Goal: Answer question/provide support

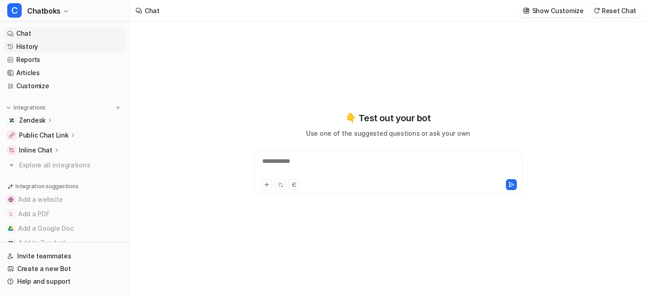
click at [38, 53] on link "History" at bounding box center [65, 46] width 122 height 13
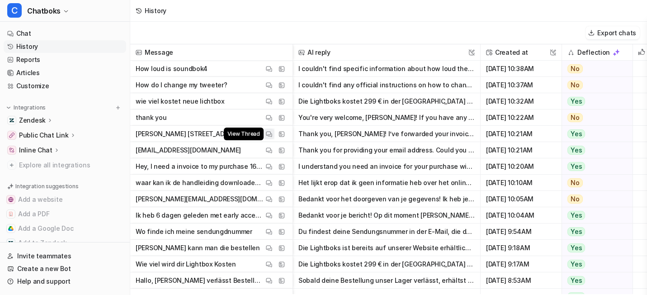
click at [274, 139] on button "View Thread" at bounding box center [269, 133] width 11 height 11
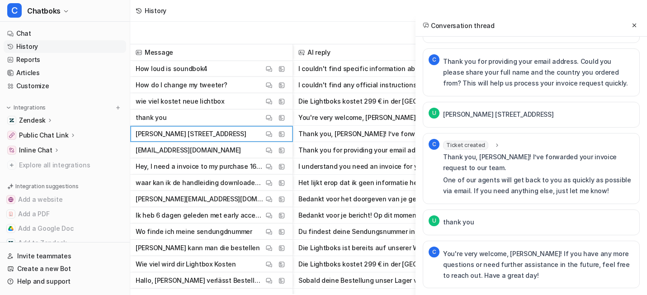
scroll to position [240, 0]
click at [274, 204] on button "View Thread" at bounding box center [269, 198] width 11 height 11
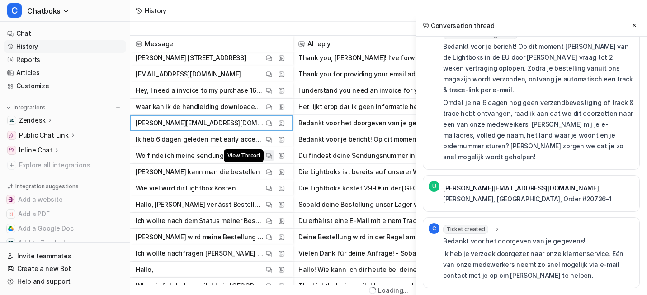
scroll to position [86, 0]
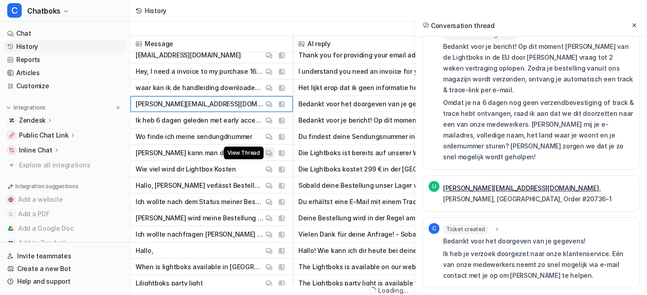
click at [272, 150] on img at bounding box center [269, 153] width 6 height 7
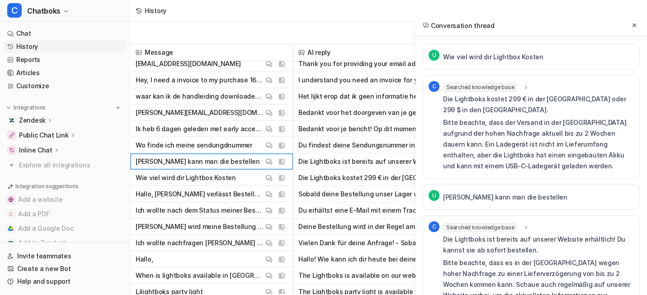
scroll to position [84, 0]
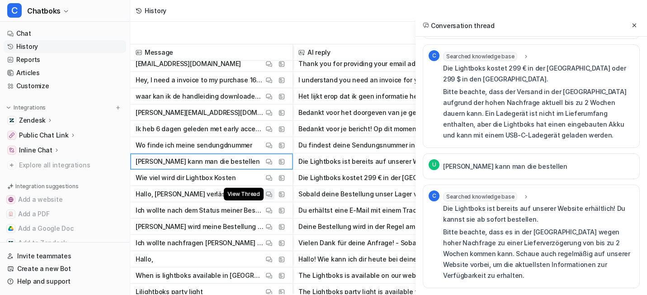
click at [272, 196] on img at bounding box center [269, 194] width 6 height 7
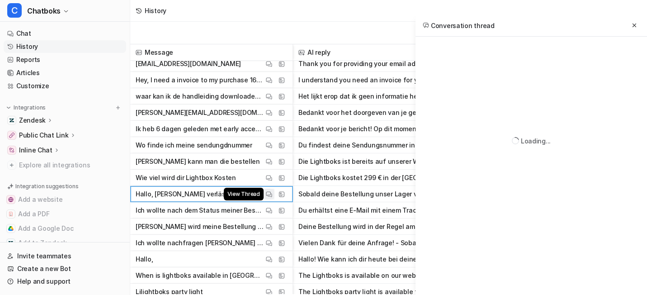
scroll to position [63, 0]
click at [272, 228] on img at bounding box center [269, 226] width 6 height 7
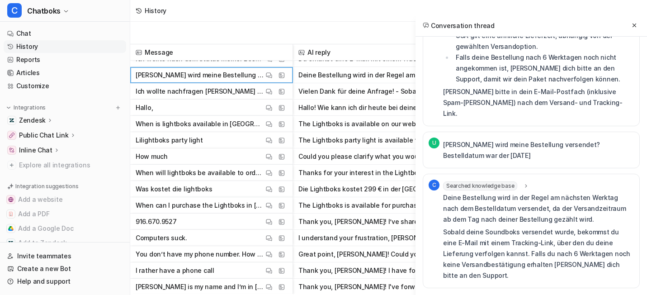
scroll to position [240, 0]
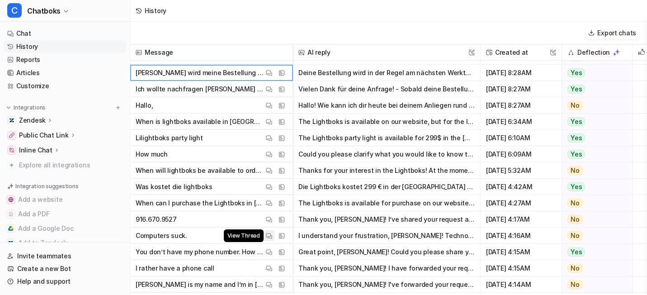
click at [272, 238] on img at bounding box center [269, 235] width 6 height 7
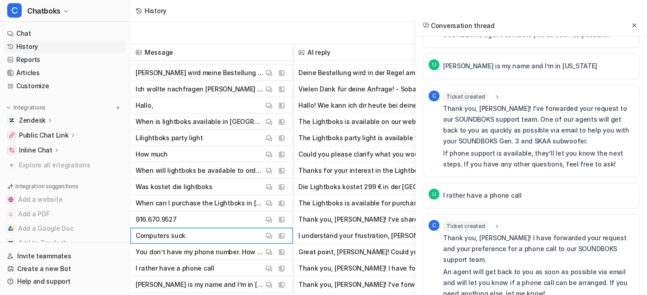
scroll to position [584, 0]
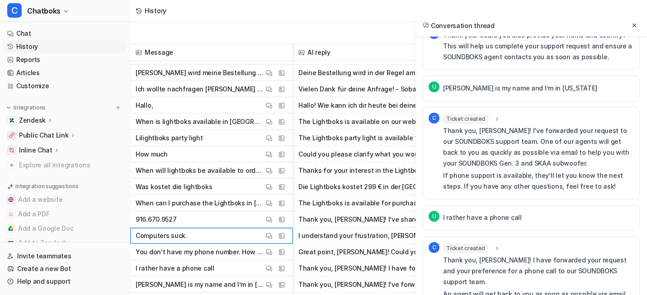
drag, startPoint x: 495, startPoint y: 146, endPoint x: 392, endPoint y: 146, distance: 102.6
click at [423, 17] on div "U Espinosa303@yahoo.com" at bounding box center [531, 4] width 217 height 26
copy link "Espinosa303@yahoo.com"
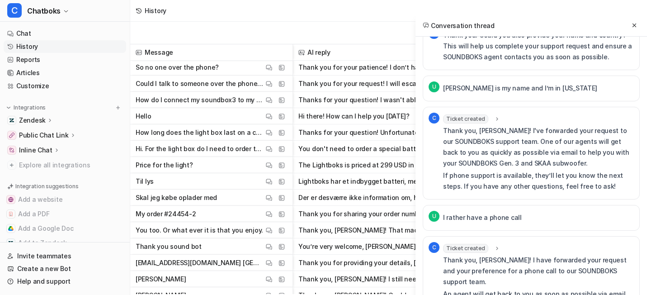
scroll to position [490, 0]
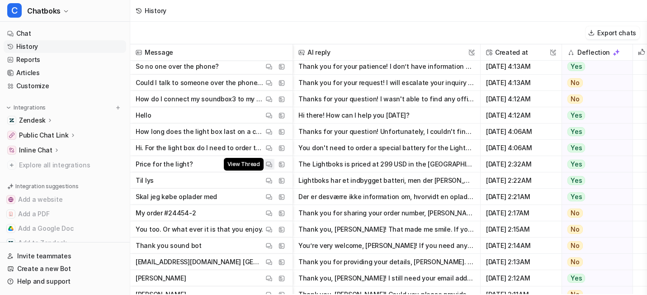
click at [272, 167] on img at bounding box center [269, 164] width 6 height 7
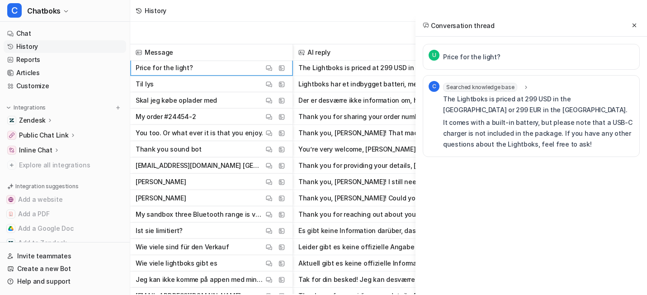
scroll to position [590, 0]
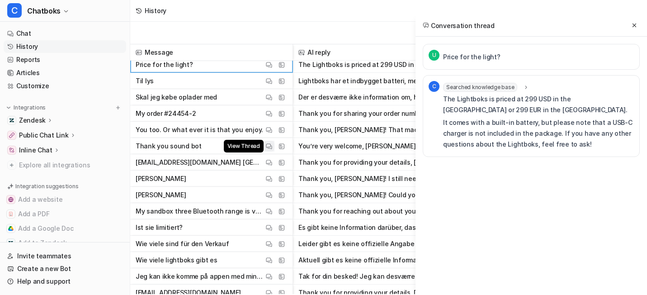
click at [274, 143] on button "View Thread" at bounding box center [269, 146] width 11 height 11
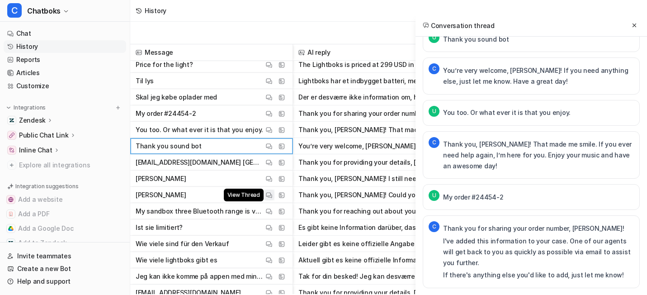
scroll to position [652, 0]
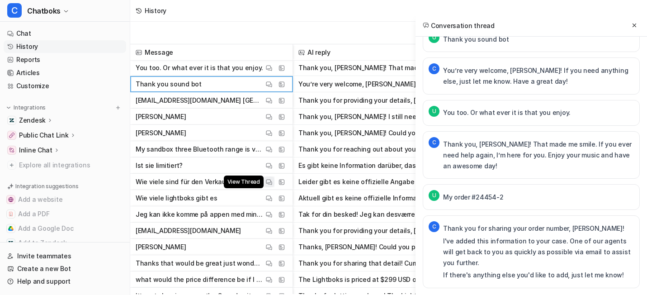
click at [272, 183] on img at bounding box center [269, 182] width 6 height 7
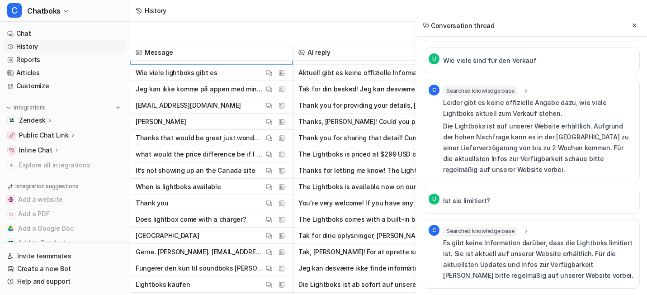
scroll to position [778, 0]
click at [272, 171] on img at bounding box center [269, 169] width 6 height 7
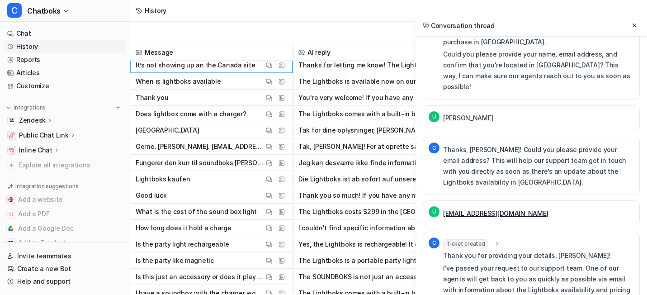
scroll to position [888, 0]
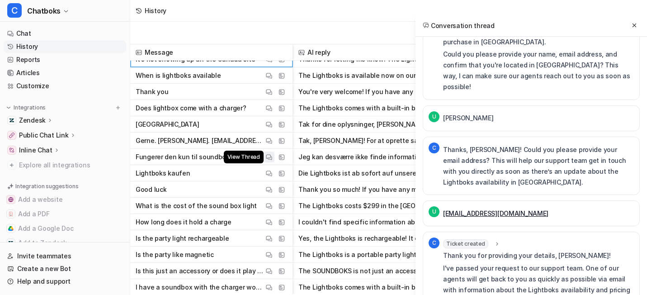
click at [272, 160] on img at bounding box center [269, 157] width 6 height 7
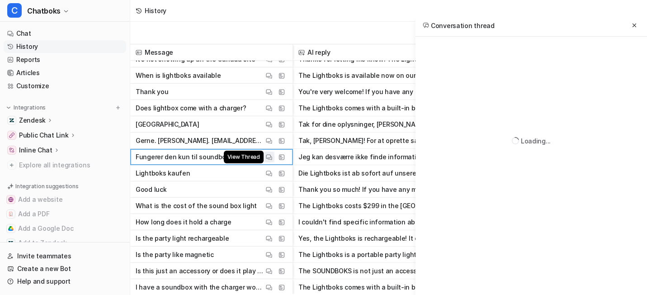
scroll to position [0, 0]
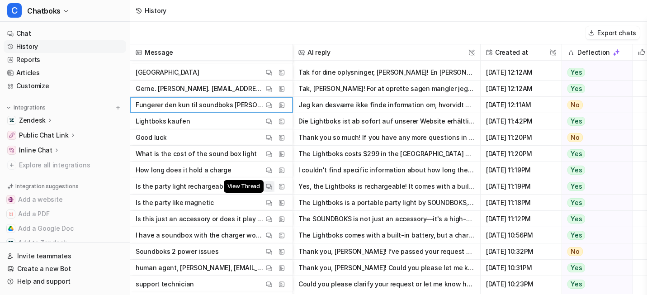
click at [272, 188] on img at bounding box center [269, 186] width 6 height 7
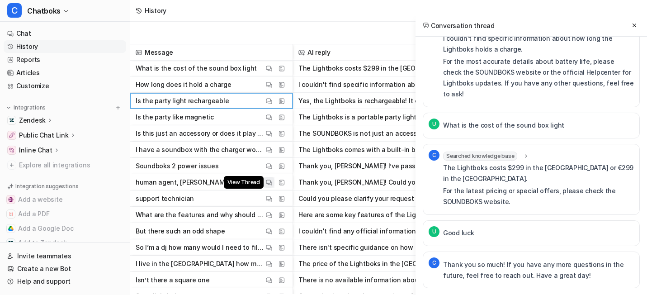
click at [272, 180] on img at bounding box center [269, 182] width 6 height 7
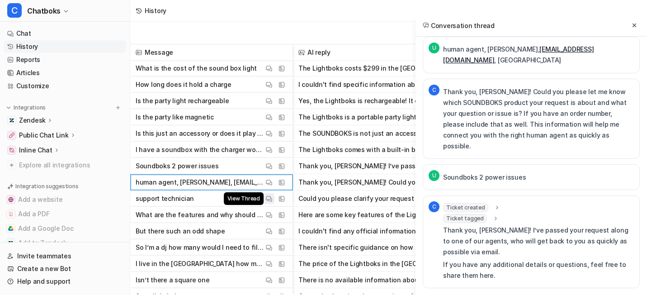
click at [272, 199] on img at bounding box center [269, 198] width 6 height 7
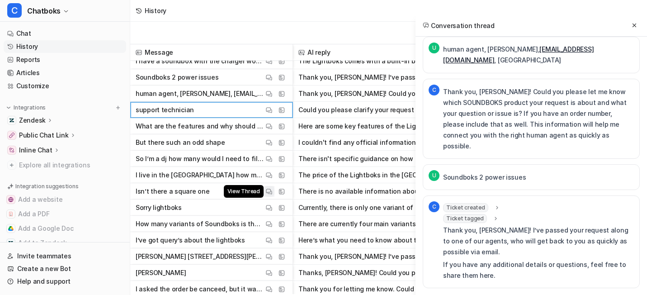
click at [272, 195] on img at bounding box center [269, 191] width 6 height 7
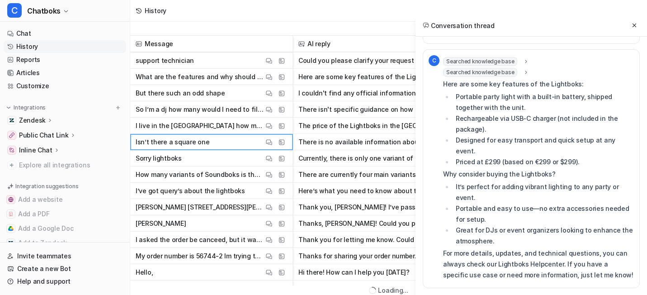
scroll to position [1171, 0]
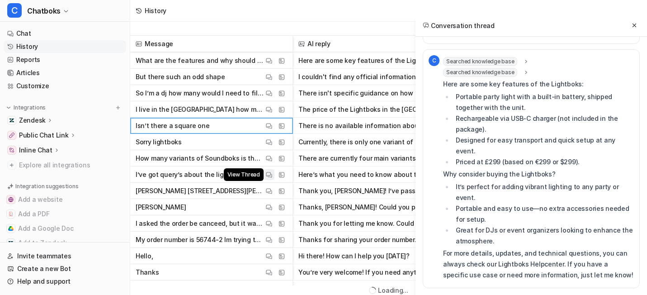
click at [272, 172] on img at bounding box center [269, 174] width 6 height 7
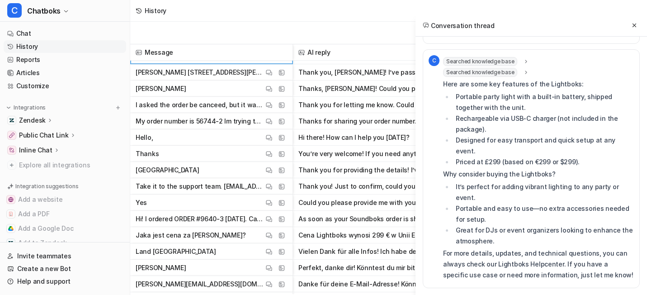
scroll to position [1299, 0]
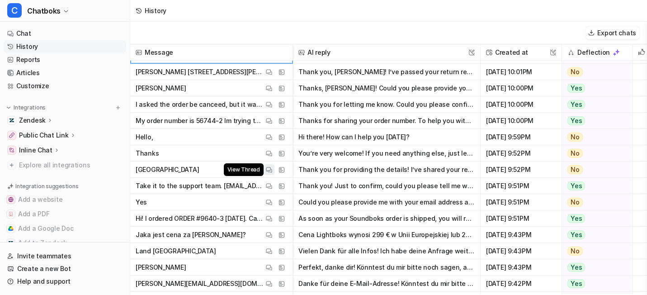
click at [272, 168] on img at bounding box center [269, 169] width 6 height 7
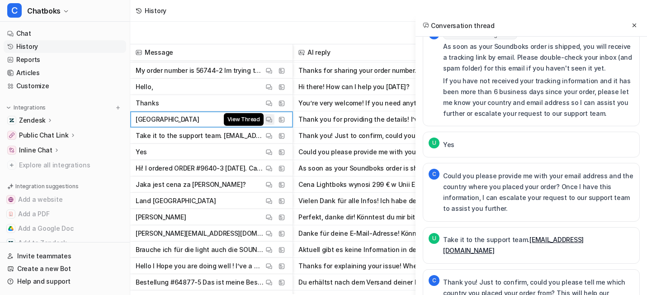
scroll to position [1349, 0]
click at [272, 198] on img at bounding box center [269, 200] width 6 height 7
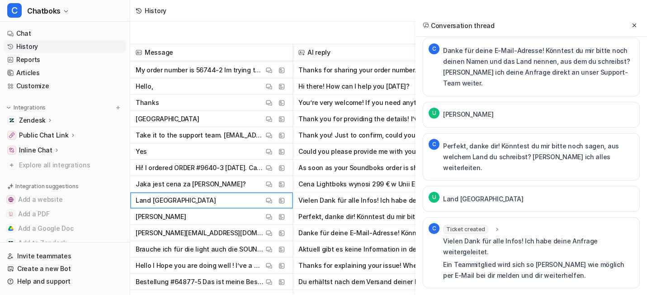
scroll to position [311, 0]
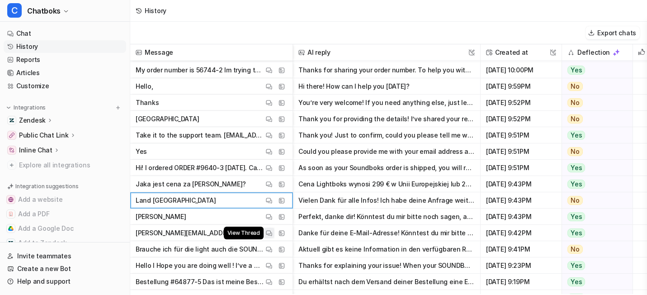
click at [272, 233] on img at bounding box center [269, 233] width 6 height 7
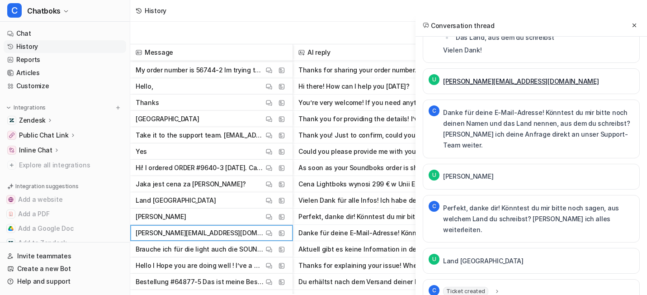
scroll to position [112, 0]
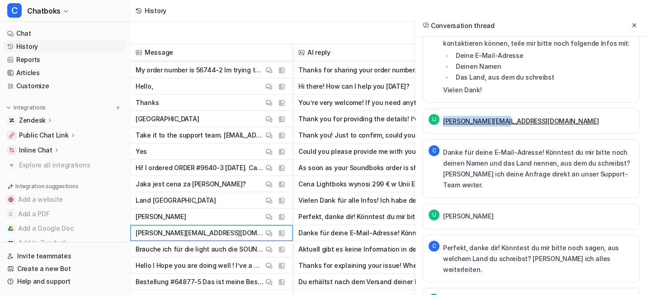
drag, startPoint x: 468, startPoint y: 174, endPoint x: 379, endPoint y: 169, distance: 89.6
click at [423, 134] on div "U Herr.fsl@gmail.com" at bounding box center [531, 121] width 217 height 26
copy link "Herr.fsl@gmail.com"
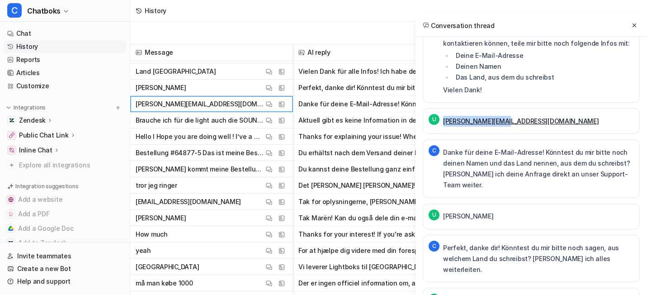
scroll to position [1481, 0]
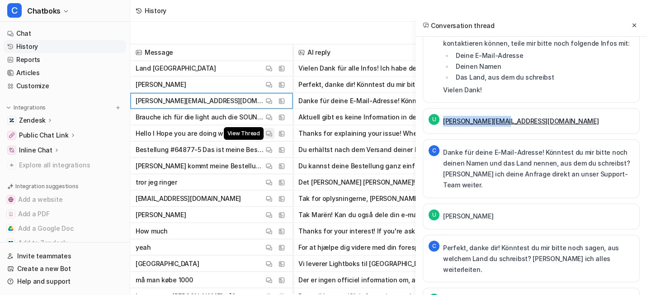
click at [274, 138] on button "View Thread" at bounding box center [269, 133] width 11 height 11
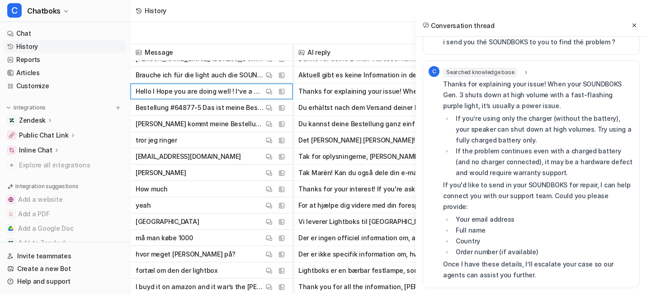
scroll to position [1582, 0]
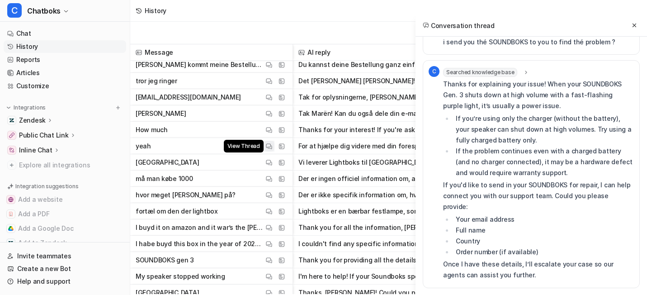
click at [272, 146] on img at bounding box center [269, 146] width 6 height 7
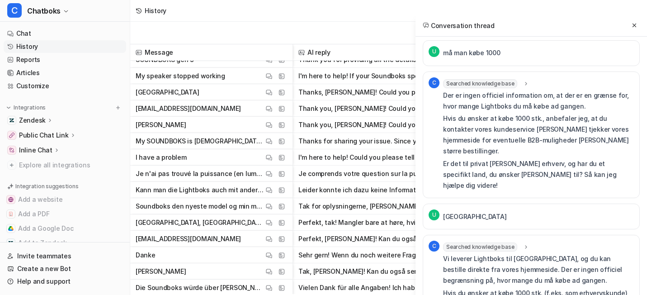
scroll to position [1801, 0]
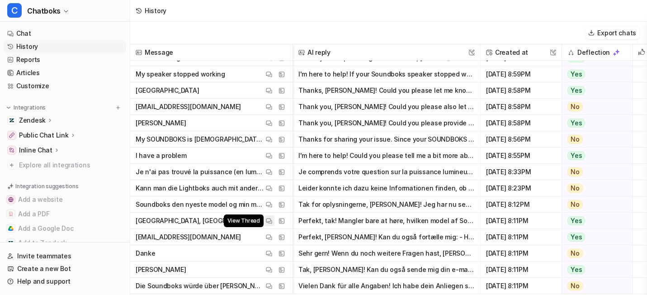
click at [272, 221] on img at bounding box center [269, 220] width 6 height 7
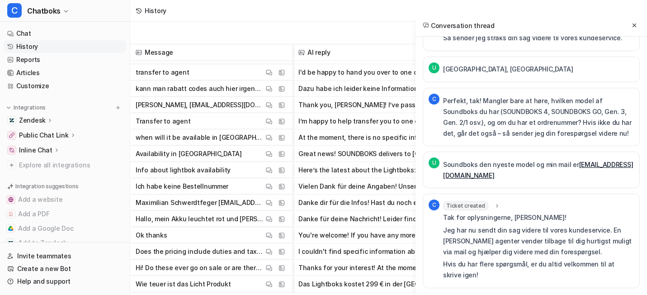
scroll to position [2467, 0]
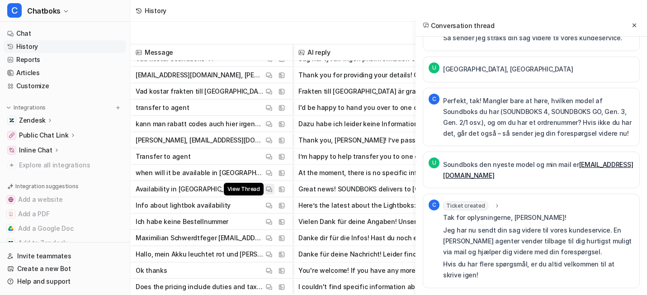
click at [272, 188] on img at bounding box center [269, 189] width 6 height 7
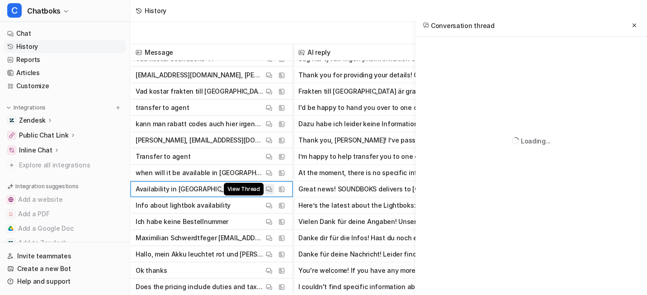
scroll to position [63, 0]
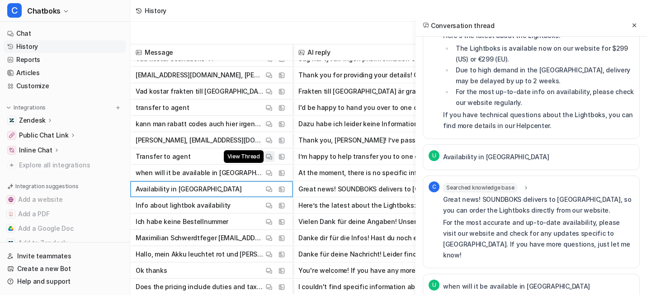
click at [272, 157] on img at bounding box center [269, 156] width 6 height 7
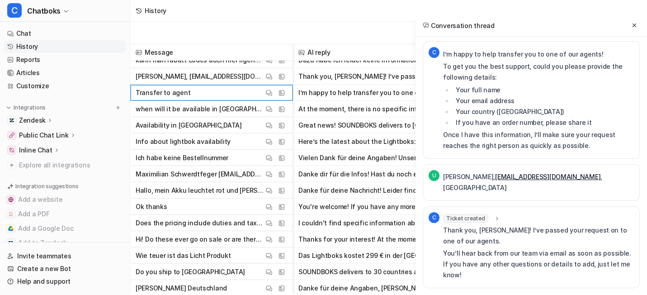
scroll to position [2531, 0]
click at [287, 185] on div "View Thread View Sources" at bounding box center [276, 189] width 24 height 11
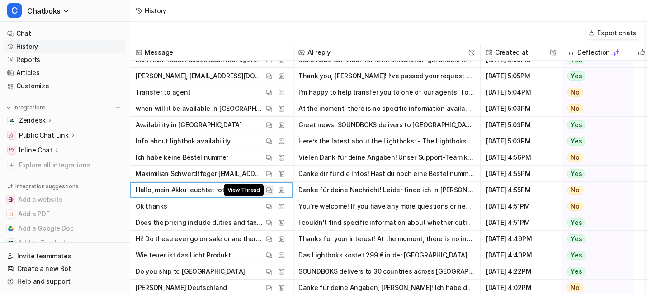
click at [274, 186] on button "View Thread" at bounding box center [269, 189] width 11 height 11
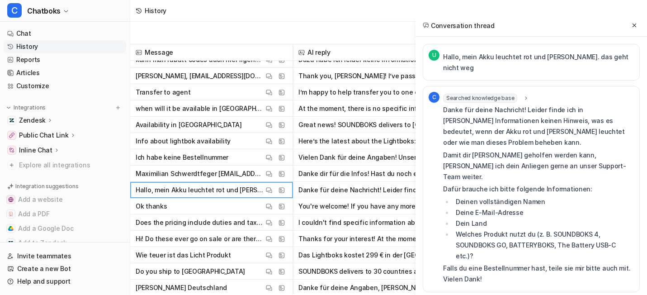
scroll to position [2551, 0]
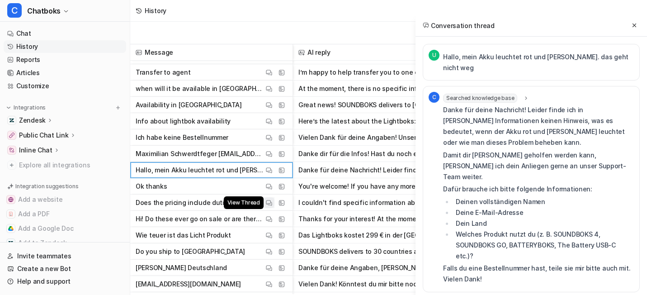
click at [272, 206] on img at bounding box center [269, 202] width 6 height 7
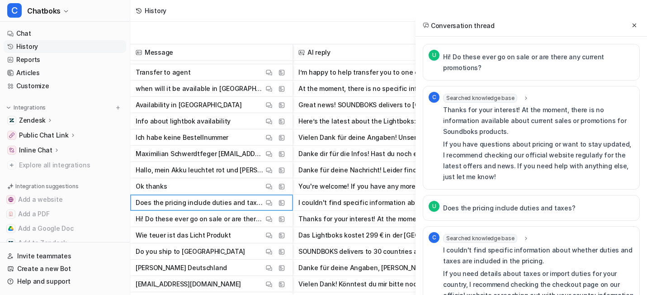
scroll to position [2728, 0]
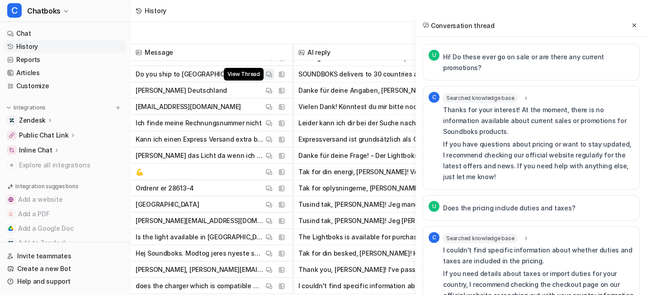
click at [272, 78] on img at bounding box center [269, 74] width 6 height 7
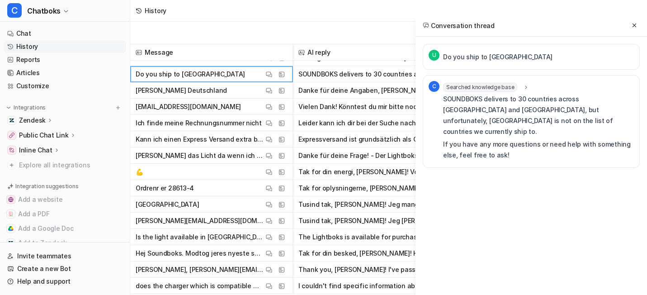
scroll to position [2788, 0]
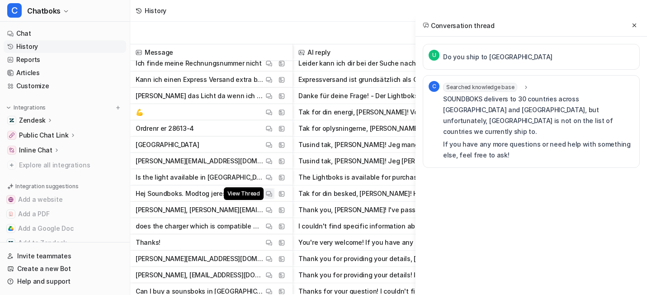
click at [274, 199] on button "View Thread" at bounding box center [269, 193] width 11 height 11
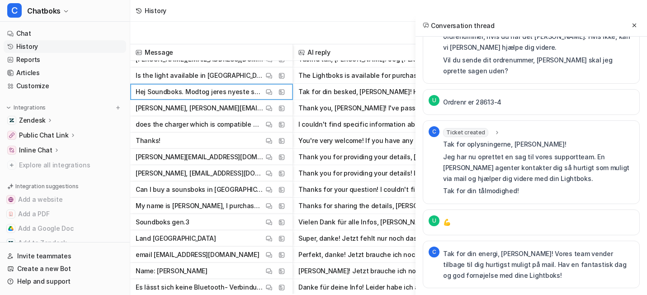
scroll to position [2932, 0]
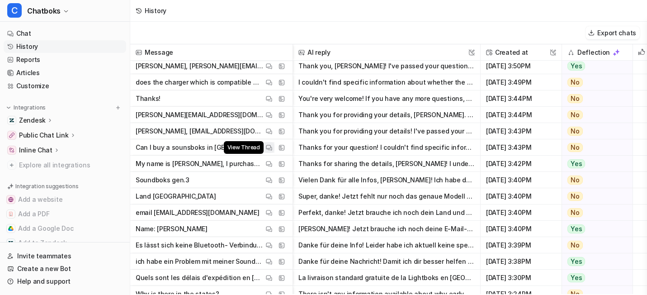
click at [272, 151] on img at bounding box center [269, 147] width 6 height 7
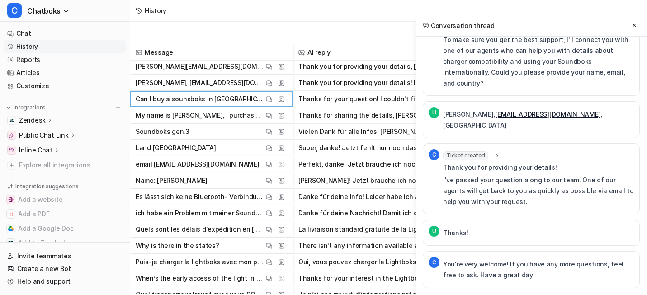
scroll to position [2980, 0]
click at [272, 216] on img at bounding box center [269, 212] width 6 height 7
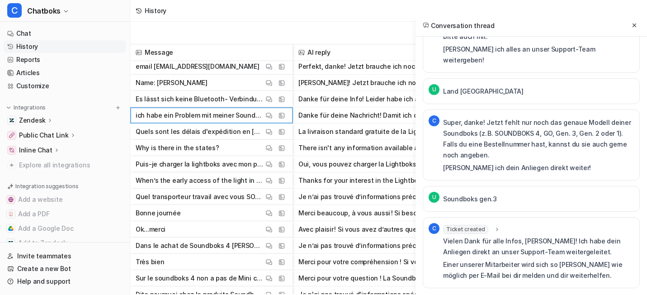
scroll to position [3083, 0]
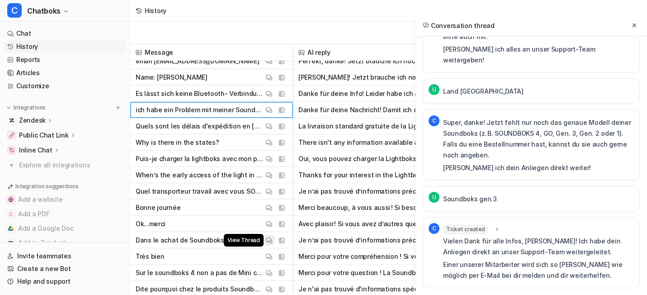
click at [272, 244] on img at bounding box center [269, 240] width 6 height 7
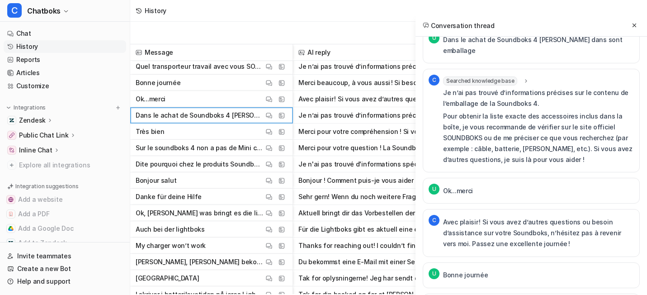
scroll to position [3215, 0]
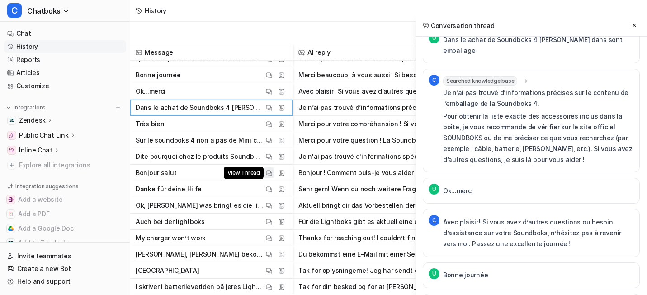
click at [272, 176] on img at bounding box center [269, 172] width 6 height 7
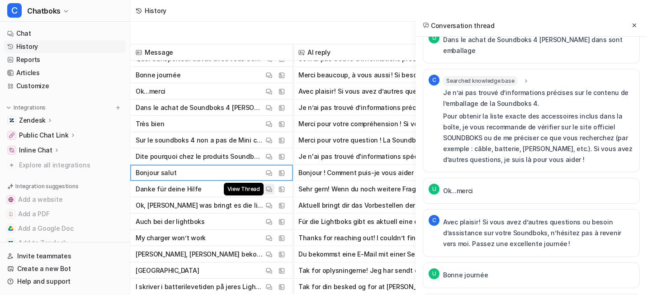
click at [274, 194] on button "View Thread" at bounding box center [269, 189] width 11 height 11
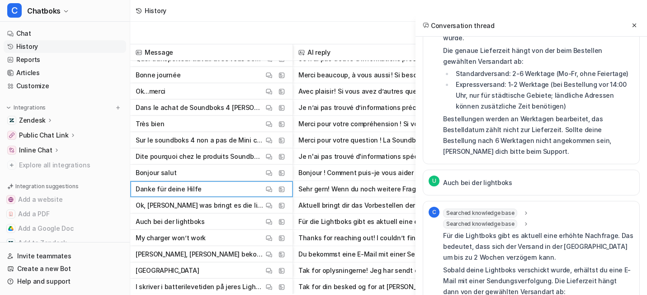
scroll to position [85, 0]
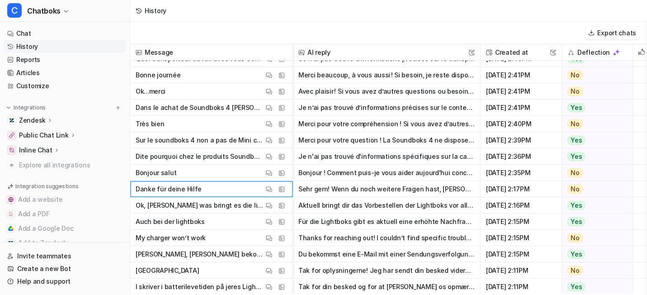
click at [267, 186] on span "Danke für deine Hilfe View Thread View Sources" at bounding box center [211, 189] width 155 height 16
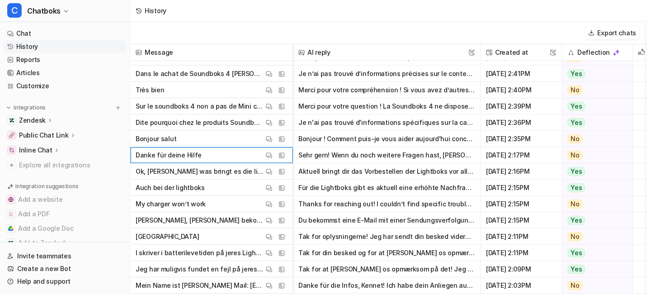
scroll to position [3256, 0]
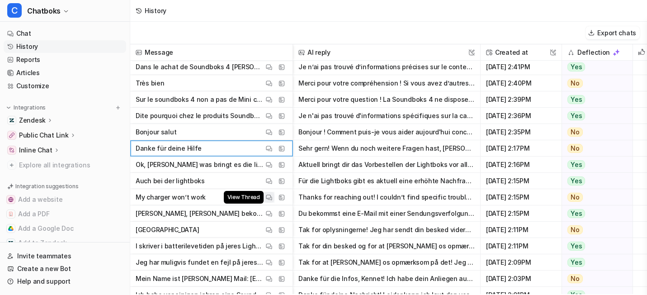
click at [272, 198] on img at bounding box center [269, 197] width 6 height 7
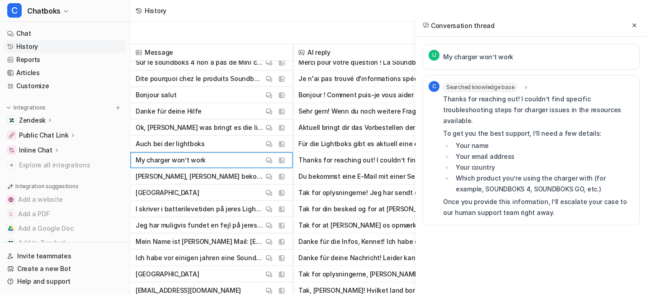
scroll to position [3301, 0]
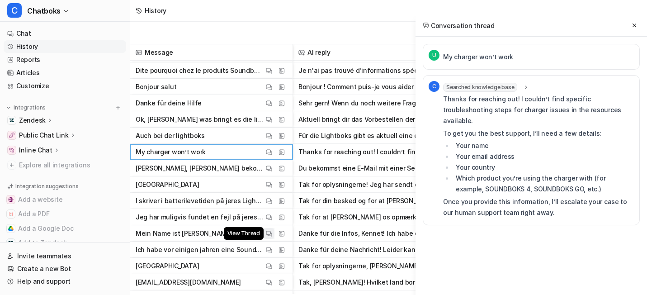
click at [272, 231] on img at bounding box center [269, 233] width 6 height 7
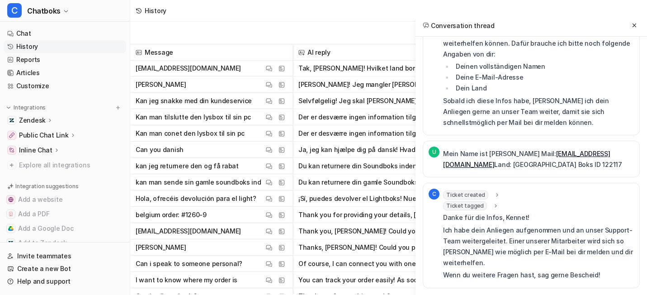
scroll to position [3535, 0]
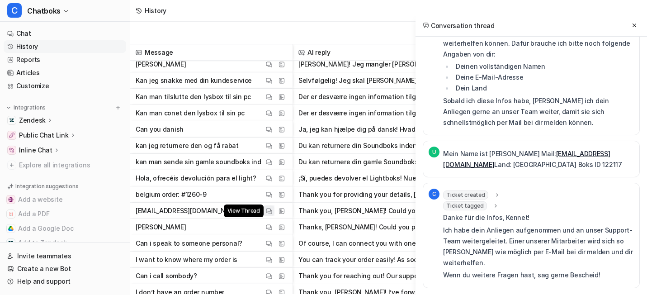
click at [274, 210] on button "View Thread" at bounding box center [269, 210] width 11 height 11
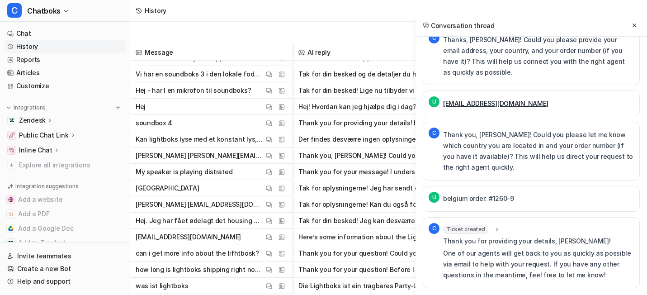
scroll to position [3936, 0]
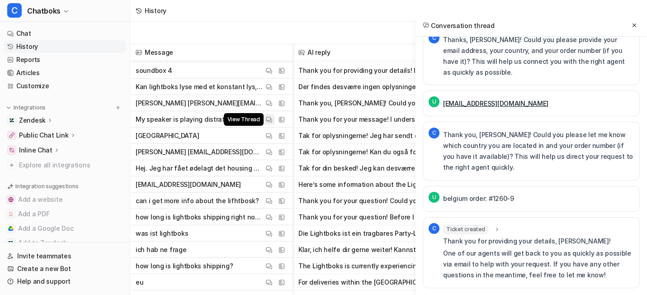
click at [272, 118] on img at bounding box center [269, 119] width 6 height 7
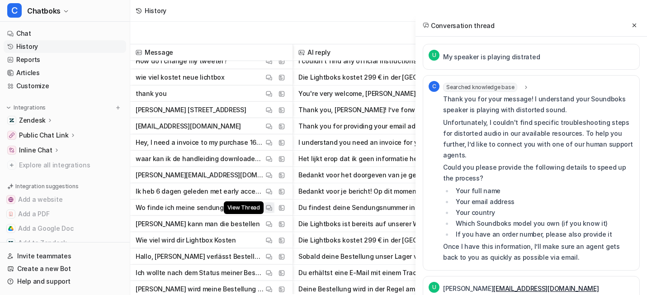
scroll to position [41, 0]
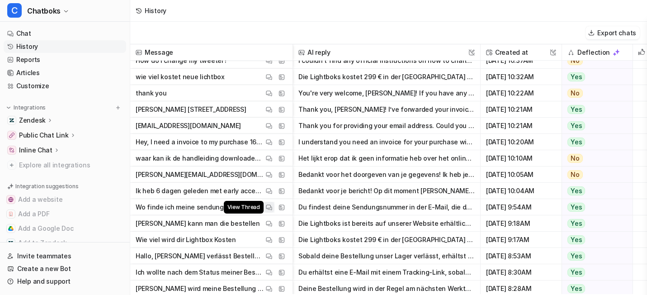
click at [272, 211] on img at bounding box center [269, 207] width 6 height 7
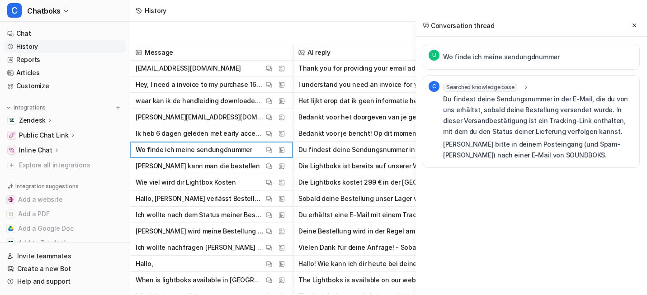
scroll to position [99, 0]
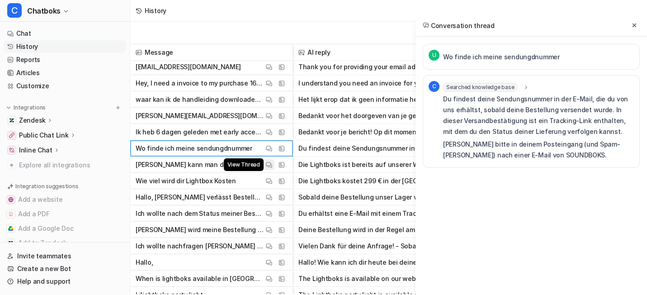
click at [272, 168] on img at bounding box center [269, 164] width 6 height 7
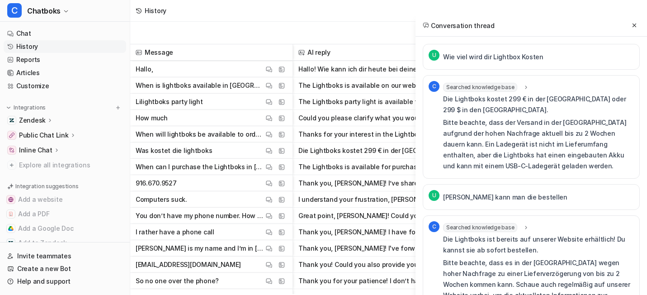
scroll to position [303, 0]
